Goal: Register for event/course

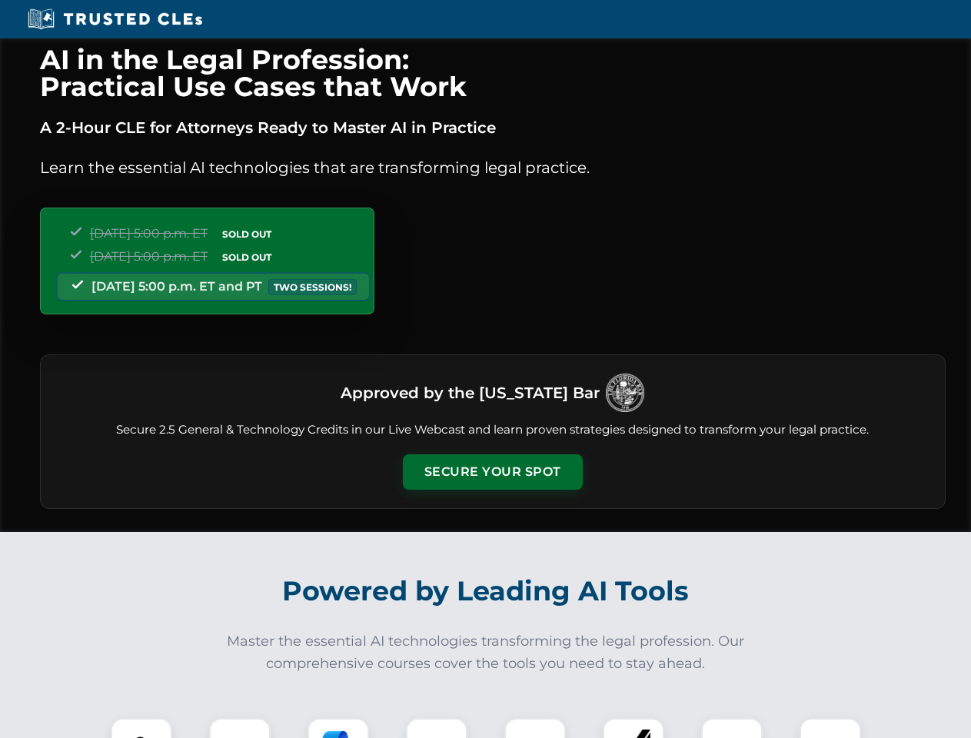
click at [492, 472] on button "Secure Your Spot" at bounding box center [493, 472] width 180 height 35
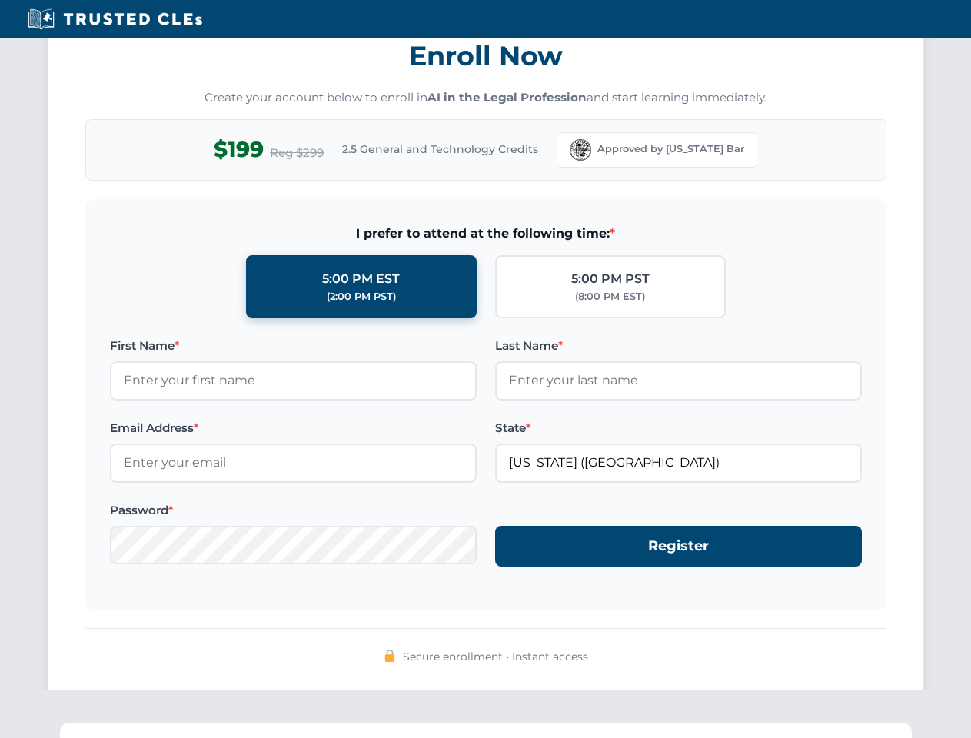
scroll to position [1510, 0]
